Goal: Entertainment & Leisure: Consume media (video, audio)

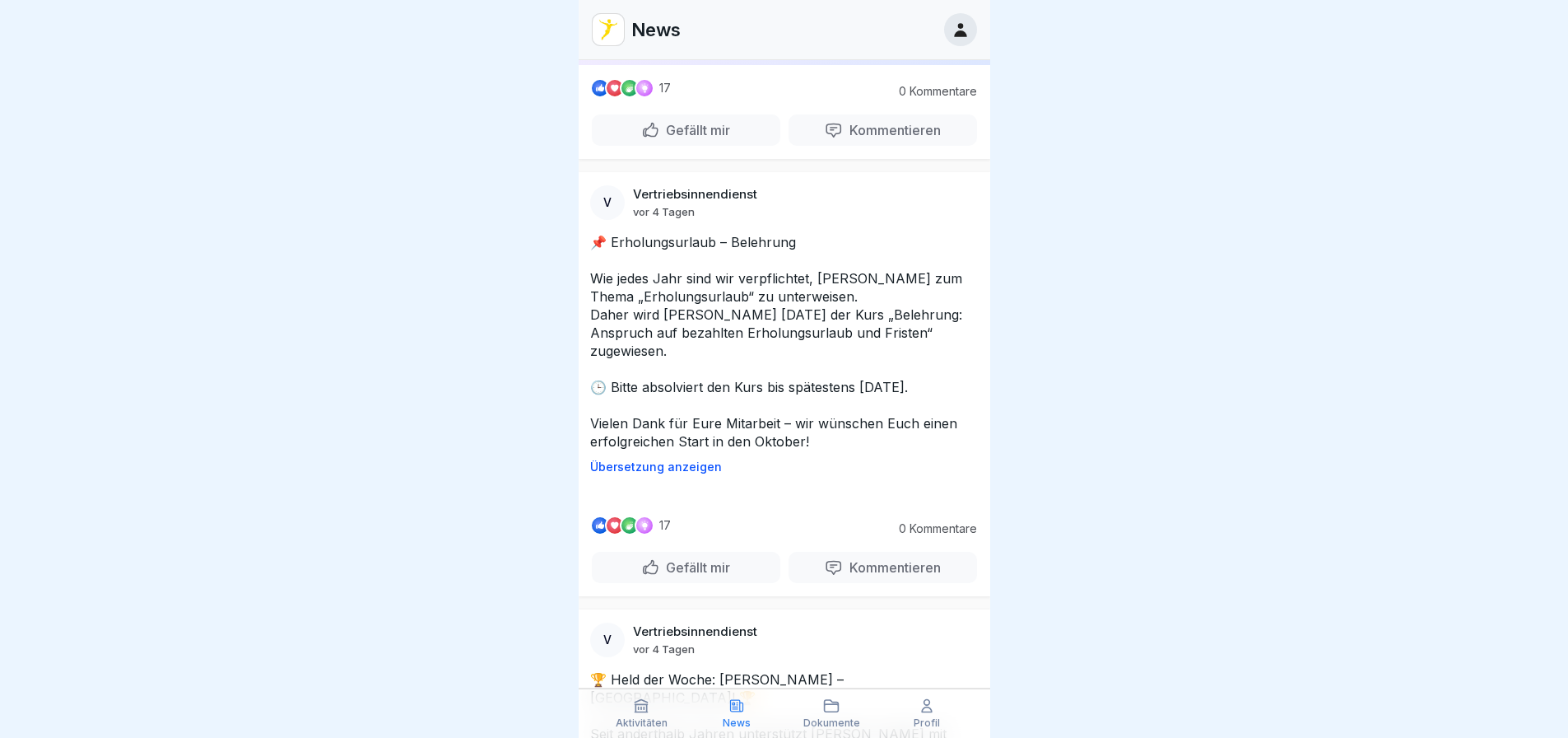
scroll to position [3459, 0]
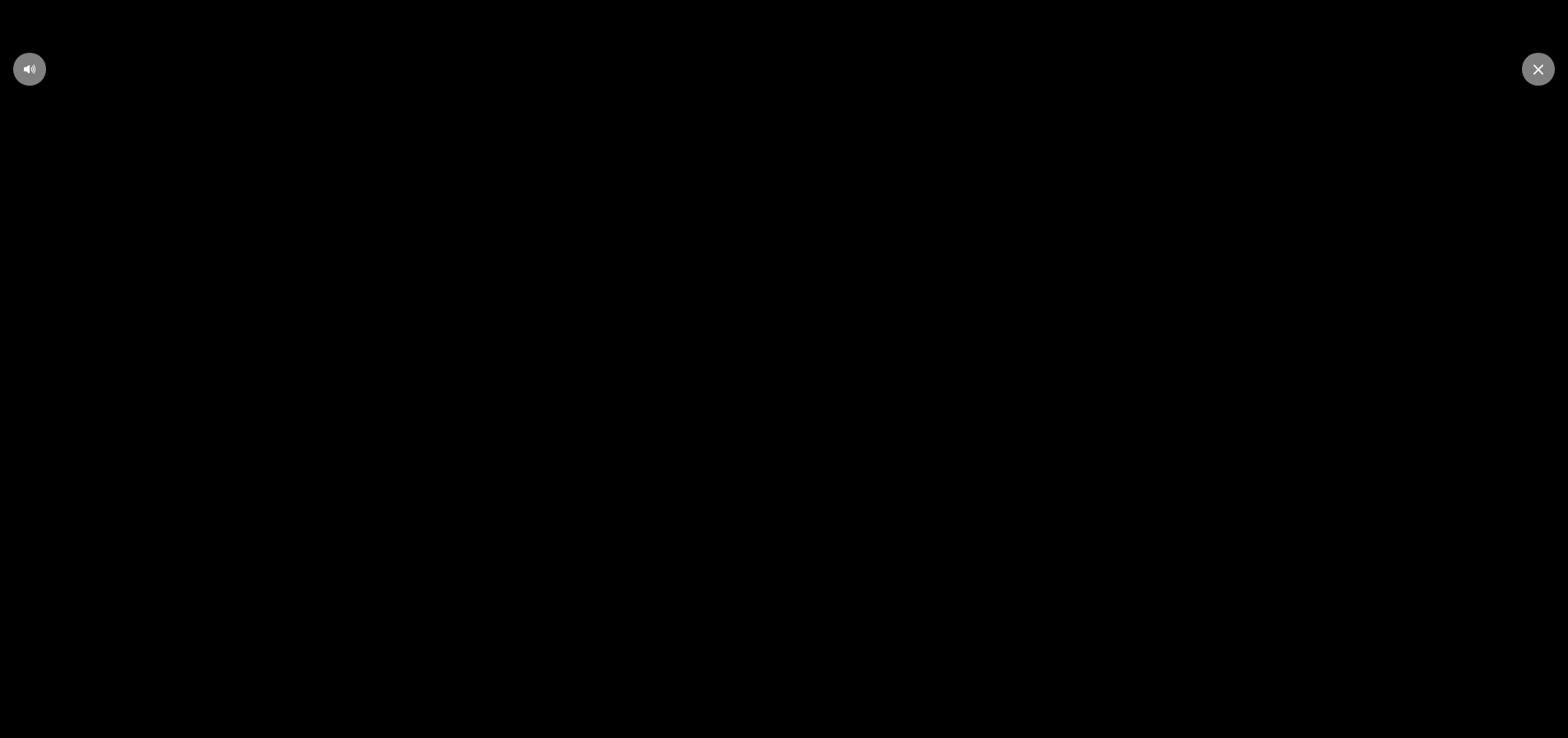
click at [1546, 70] on div at bounding box center [1538, 70] width 33 height 33
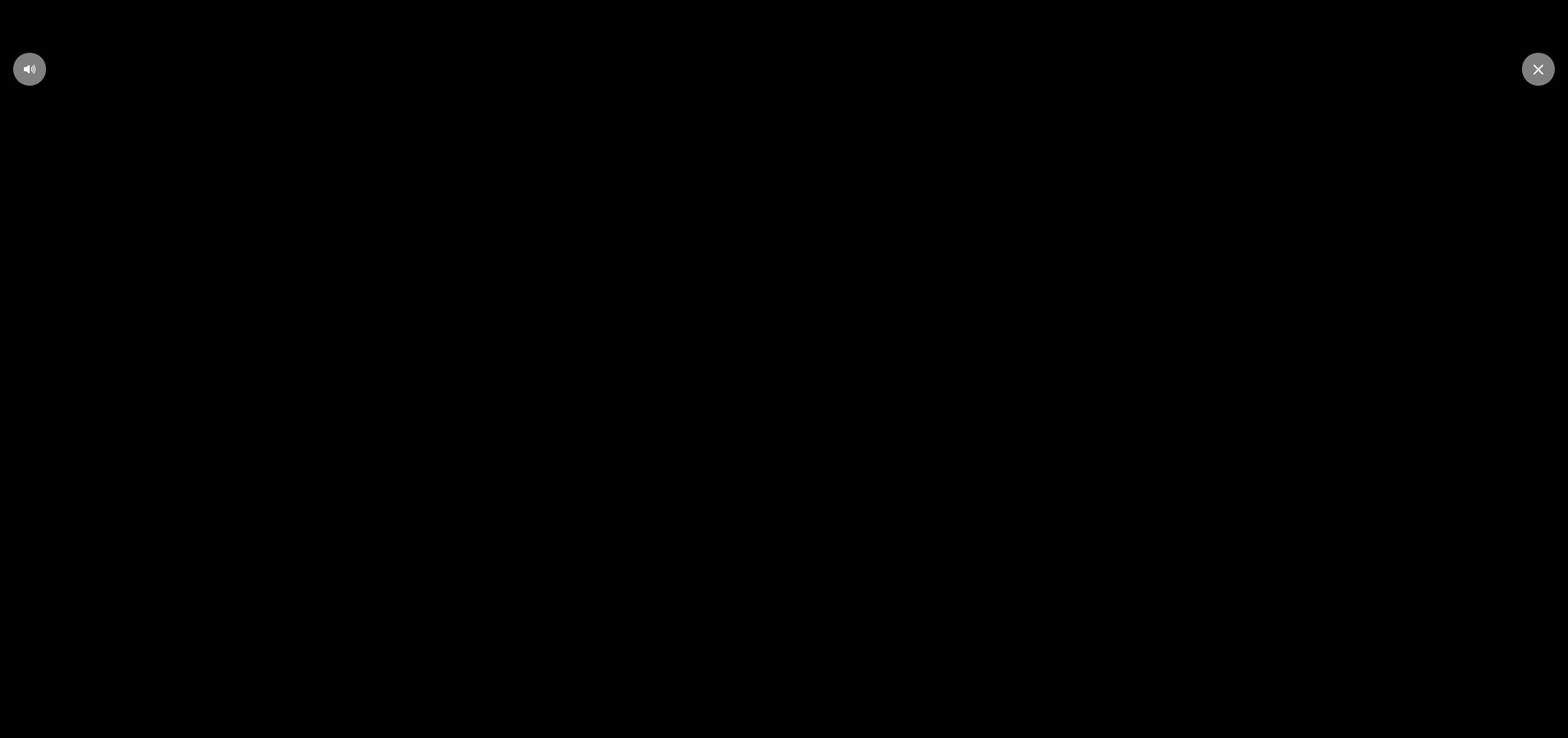
click at [25, 75] on div at bounding box center [30, 70] width 33 height 33
click at [520, 229] on video at bounding box center [784, 369] width 1568 height 738
click at [32, 80] on div at bounding box center [30, 70] width 33 height 33
click at [1536, 71] on icon at bounding box center [1538, 70] width 10 height 10
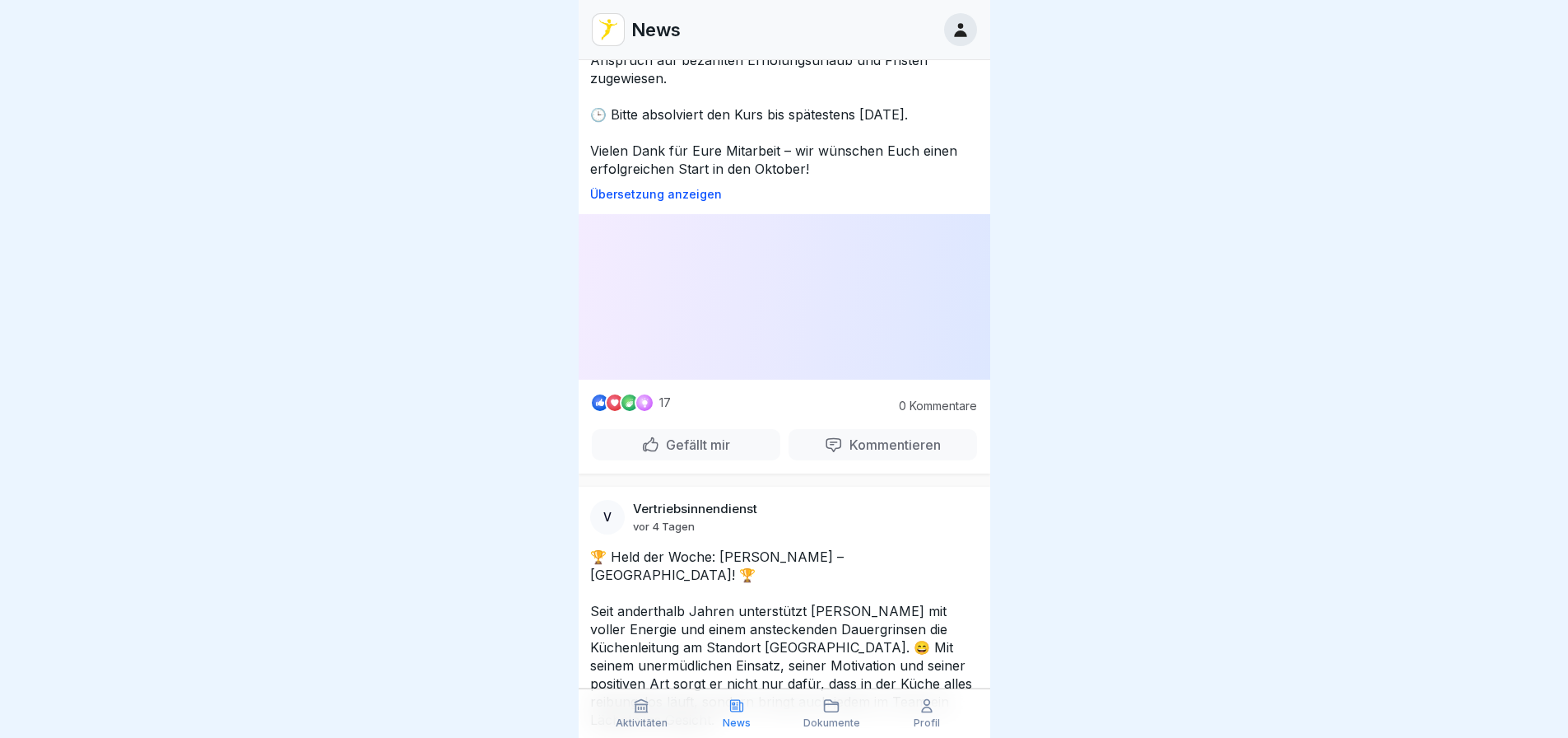
scroll to position [3541, 0]
